Goal: Task Accomplishment & Management: Manage account settings

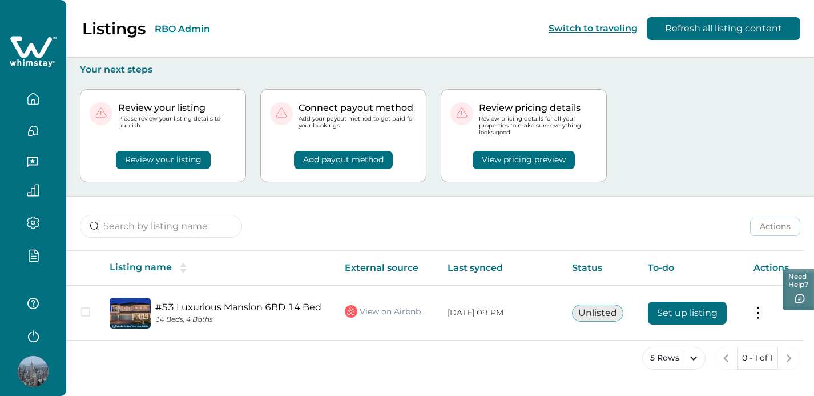
click at [36, 264] on div at bounding box center [33, 258] width 48 height 20
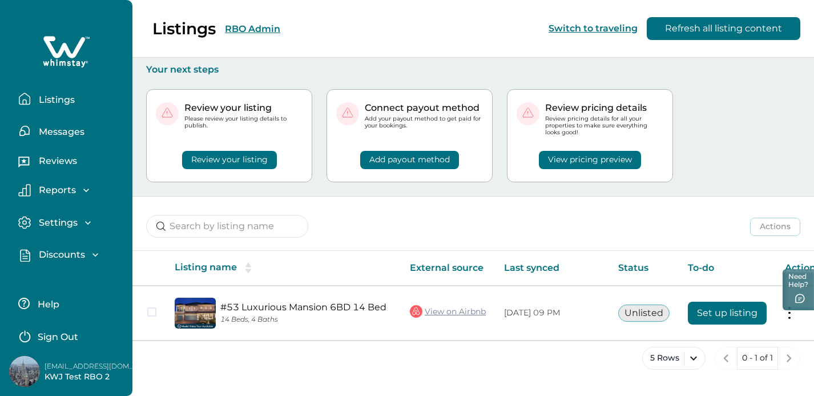
click at [62, 253] on p "Discounts" at bounding box center [60, 254] width 50 height 11
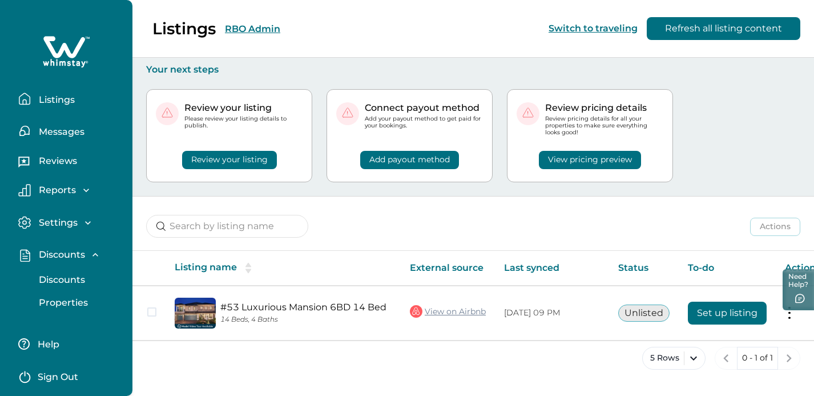
click at [66, 314] on div "Listings Messages Reviews Reports Earnings Reservations Payouts Settings Profil…" at bounding box center [66, 161] width 132 height 323
click at [73, 301] on p "Properties" at bounding box center [61, 302] width 53 height 11
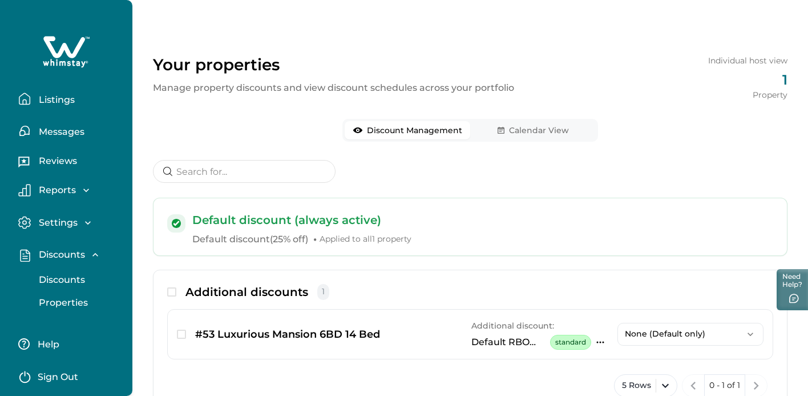
scroll to position [51, 0]
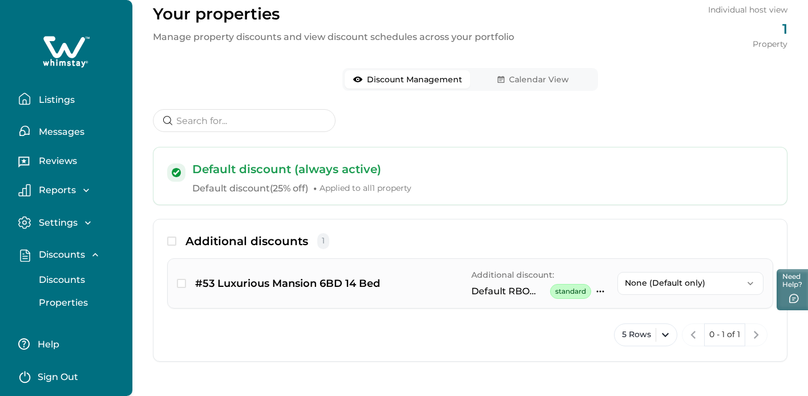
click at [599, 291] on icon "button" at bounding box center [600, 291] width 9 height 9
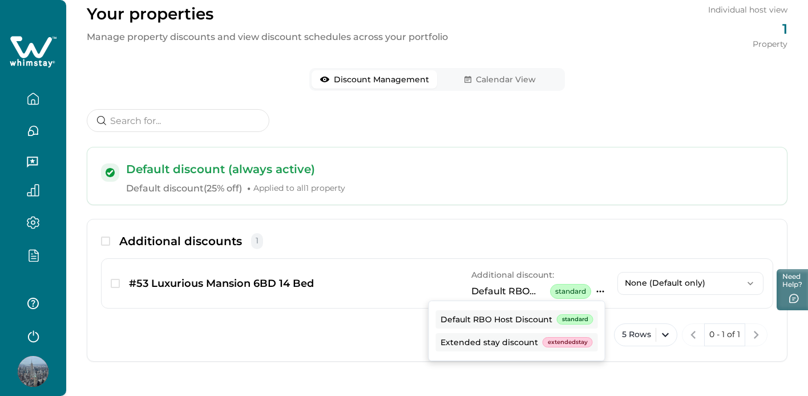
click at [358, 325] on div "5 Rows 0 - 1 of 1" at bounding box center [437, 334] width 673 height 34
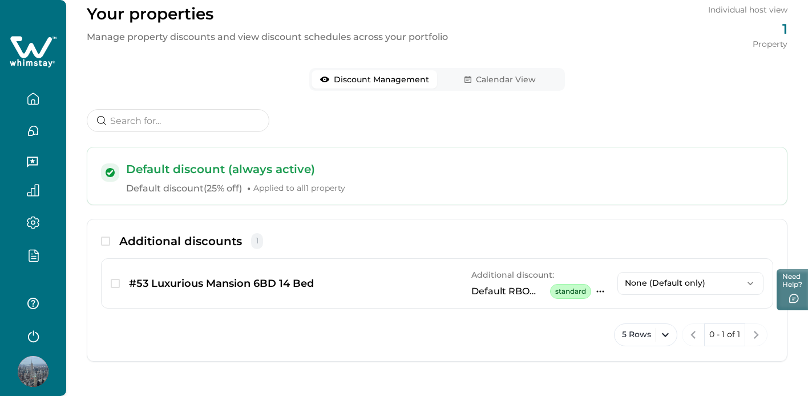
click at [487, 77] on div "Your properties Manage property discounts and view discount schedules across yo…" at bounding box center [437, 172] width 742 height 446
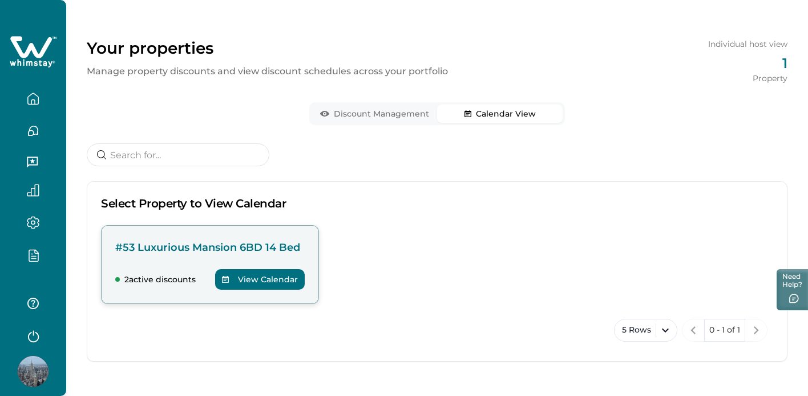
click at [204, 246] on p "#53 Luxurious Mansion 6BD 14 Bed" at bounding box center [210, 247] width 190 height 16
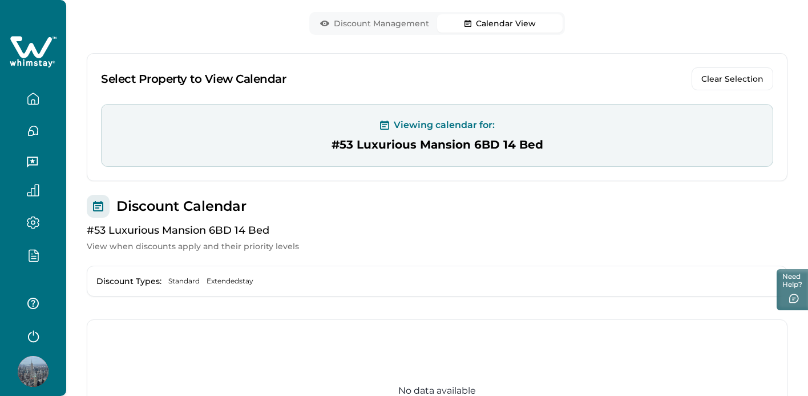
scroll to position [207, 0]
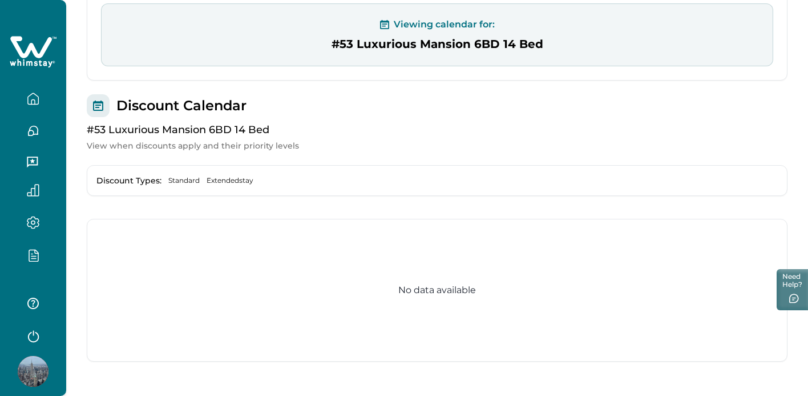
click at [183, 179] on span "Standard" at bounding box center [183, 180] width 31 height 9
click at [226, 189] on div "Discount Types: Standard Extendedstay" at bounding box center [437, 180] width 701 height 31
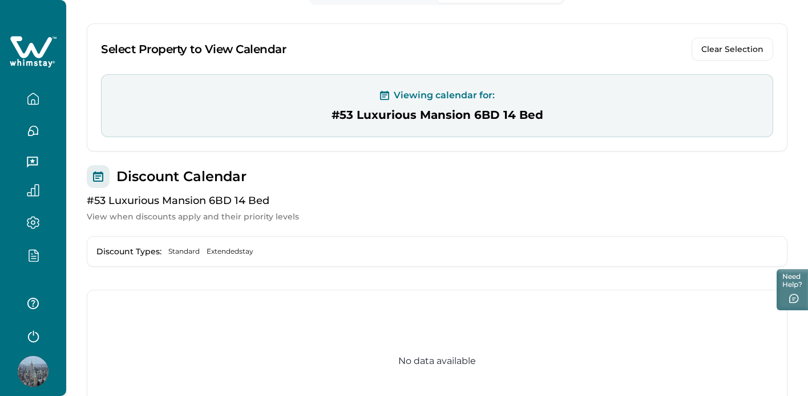
scroll to position [28, 0]
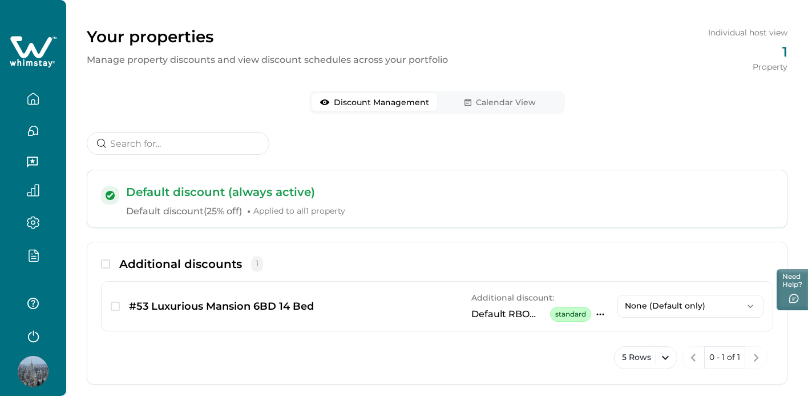
click at [382, 103] on button "Discount Management" at bounding box center [375, 102] width 126 height 18
click at [460, 99] on div "Your properties Manage property discounts and view discount schedules across yo…" at bounding box center [437, 195] width 742 height 446
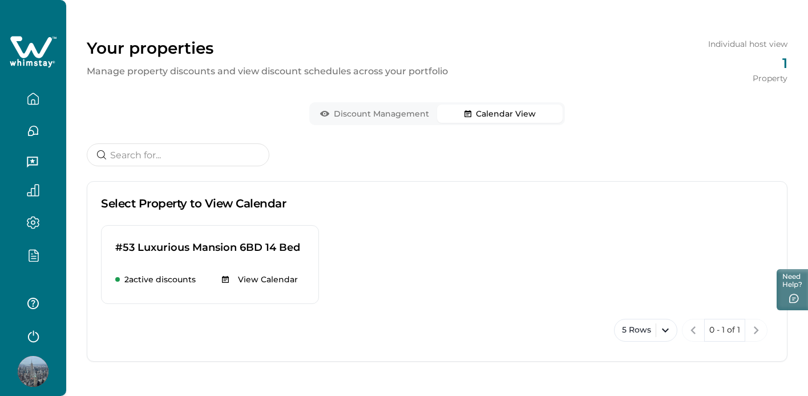
scroll to position [17, 0]
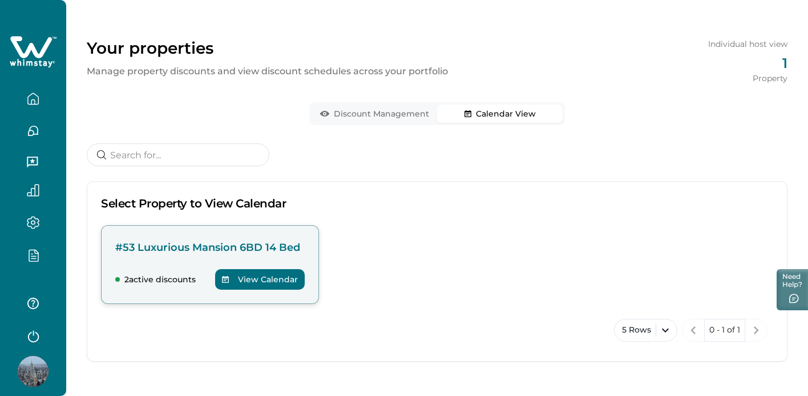
click at [257, 275] on button "View Calendar" at bounding box center [260, 279] width 90 height 21
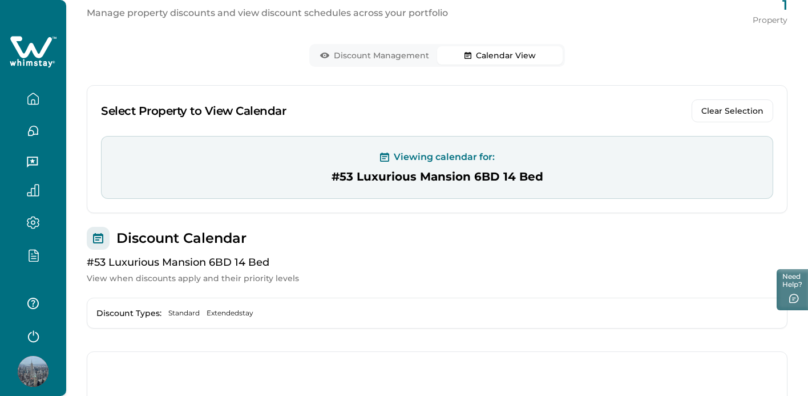
scroll to position [55, 0]
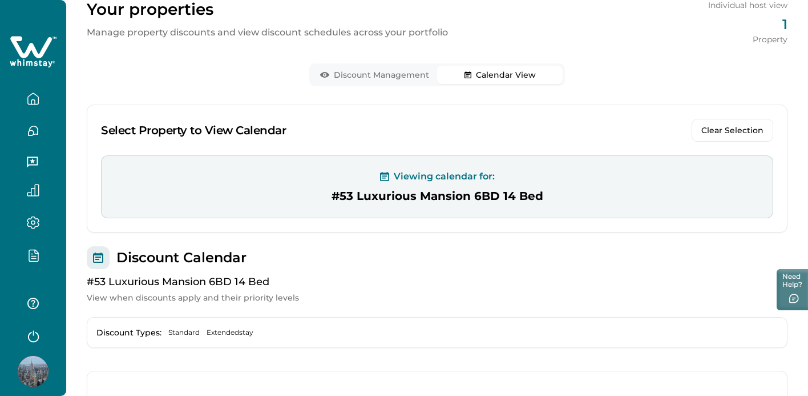
click at [505, 76] on button "Calendar View" at bounding box center [500, 75] width 126 height 18
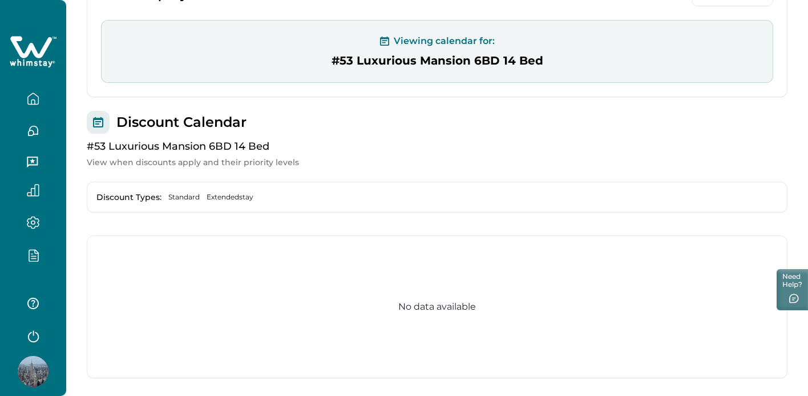
scroll to position [185, 0]
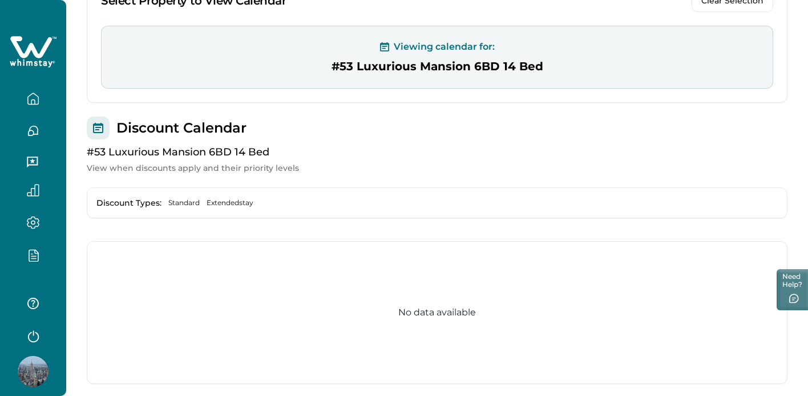
click at [191, 206] on span "Standard" at bounding box center [183, 202] width 31 height 9
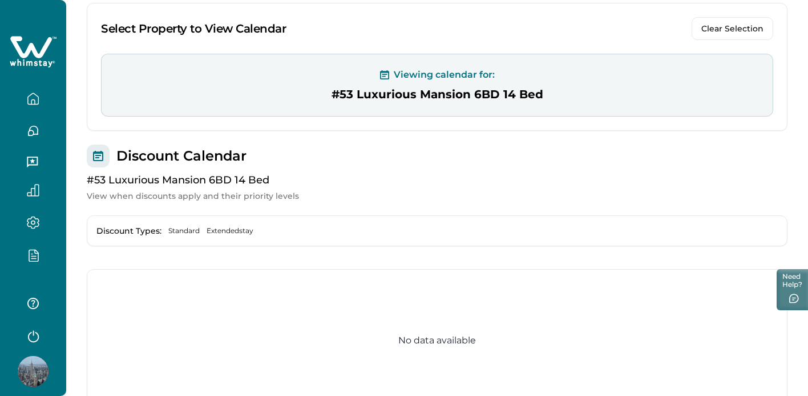
scroll to position [146, 0]
